Goal: Information Seeking & Learning: Check status

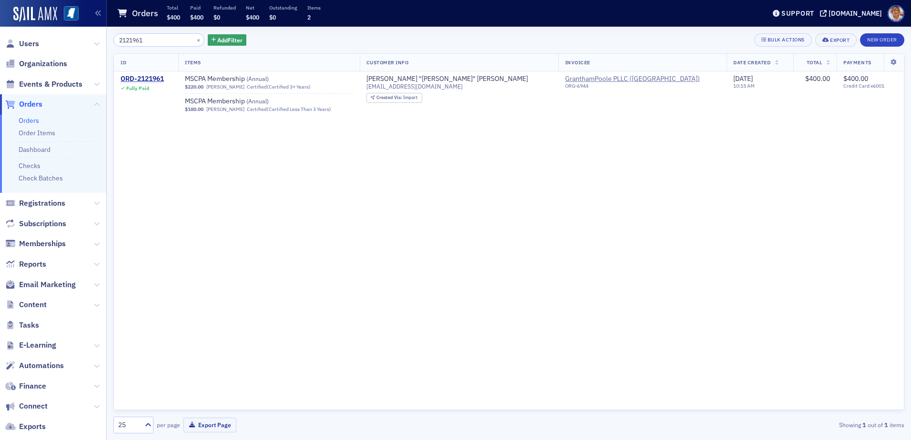
click at [160, 40] on input "2121961" at bounding box center [158, 39] width 91 height 13
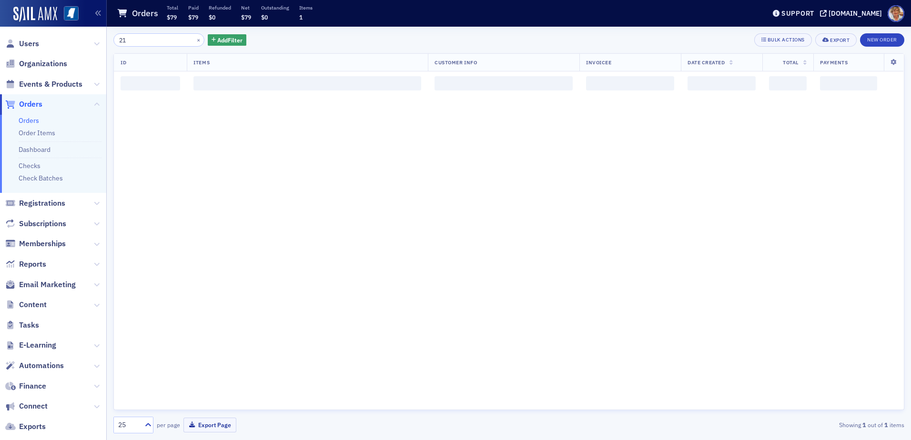
type input "2"
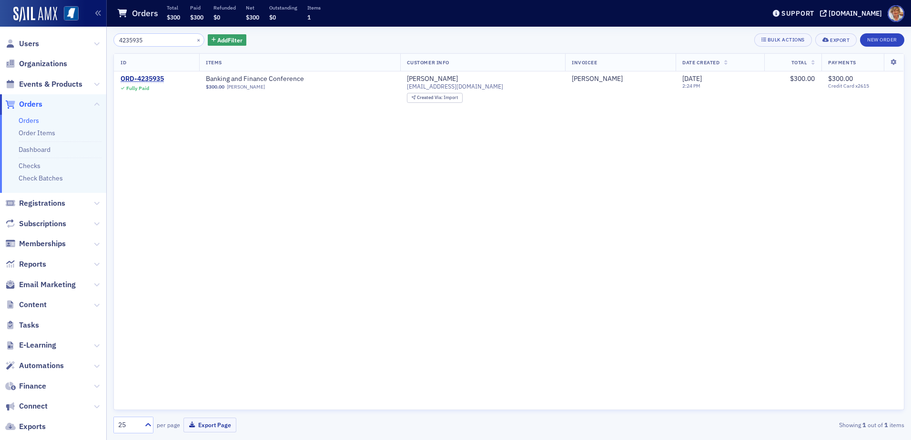
click at [161, 39] on input "4235935" at bounding box center [158, 39] width 91 height 13
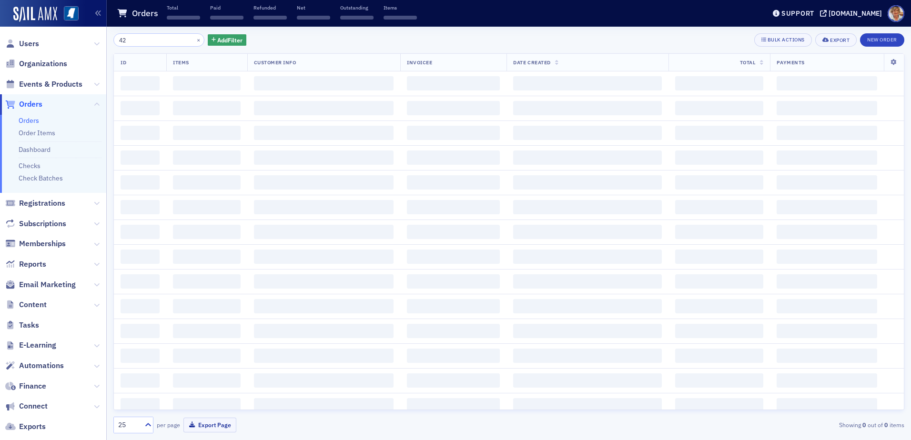
type input "4"
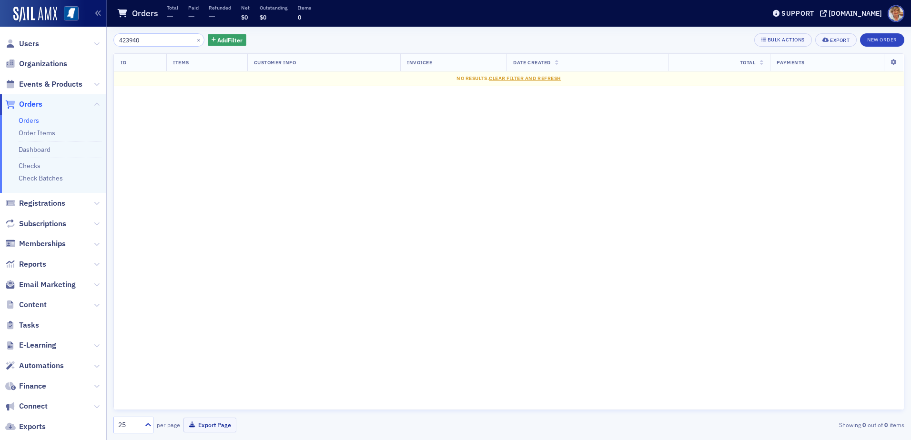
type input "4239406"
